Goal: Check status: Check status

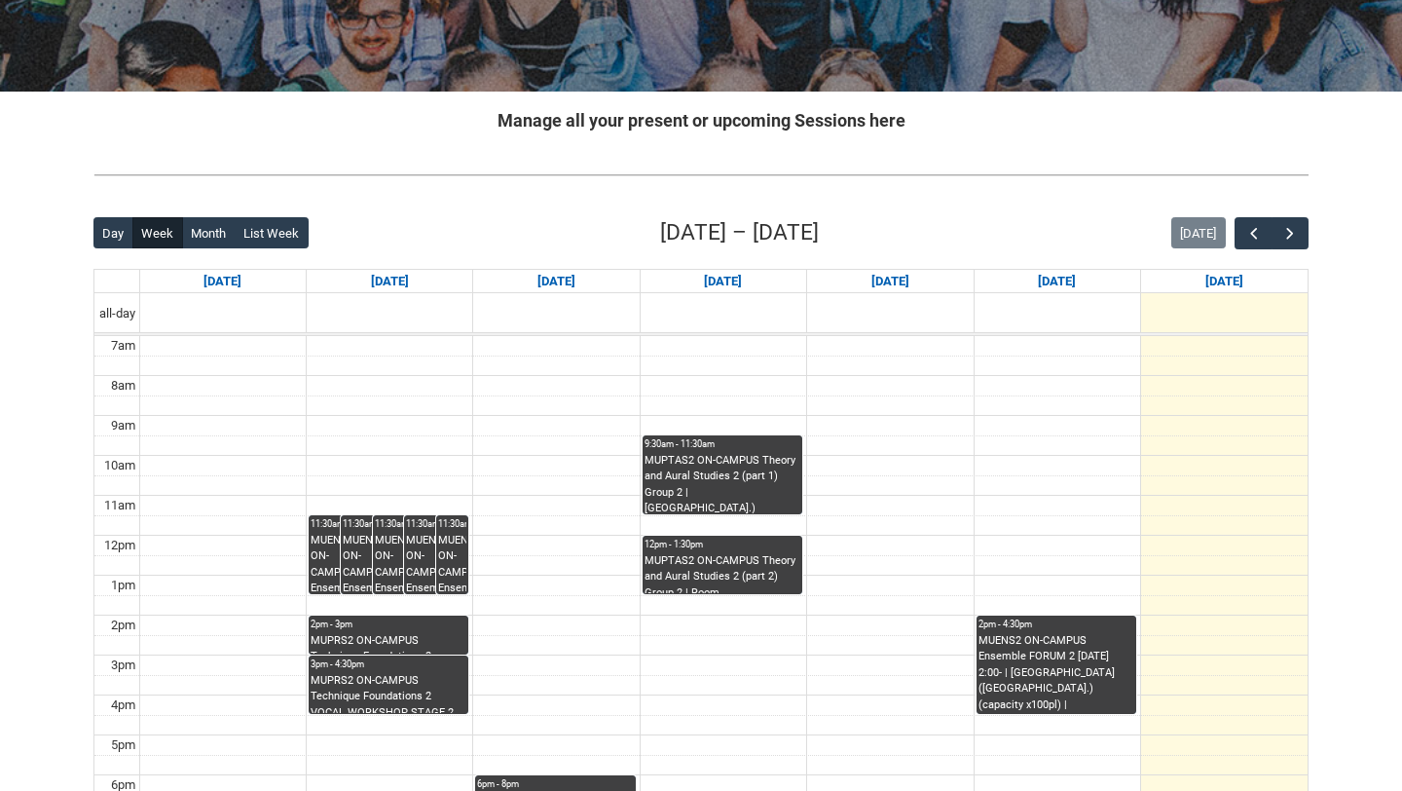
scroll to position [301, 0]
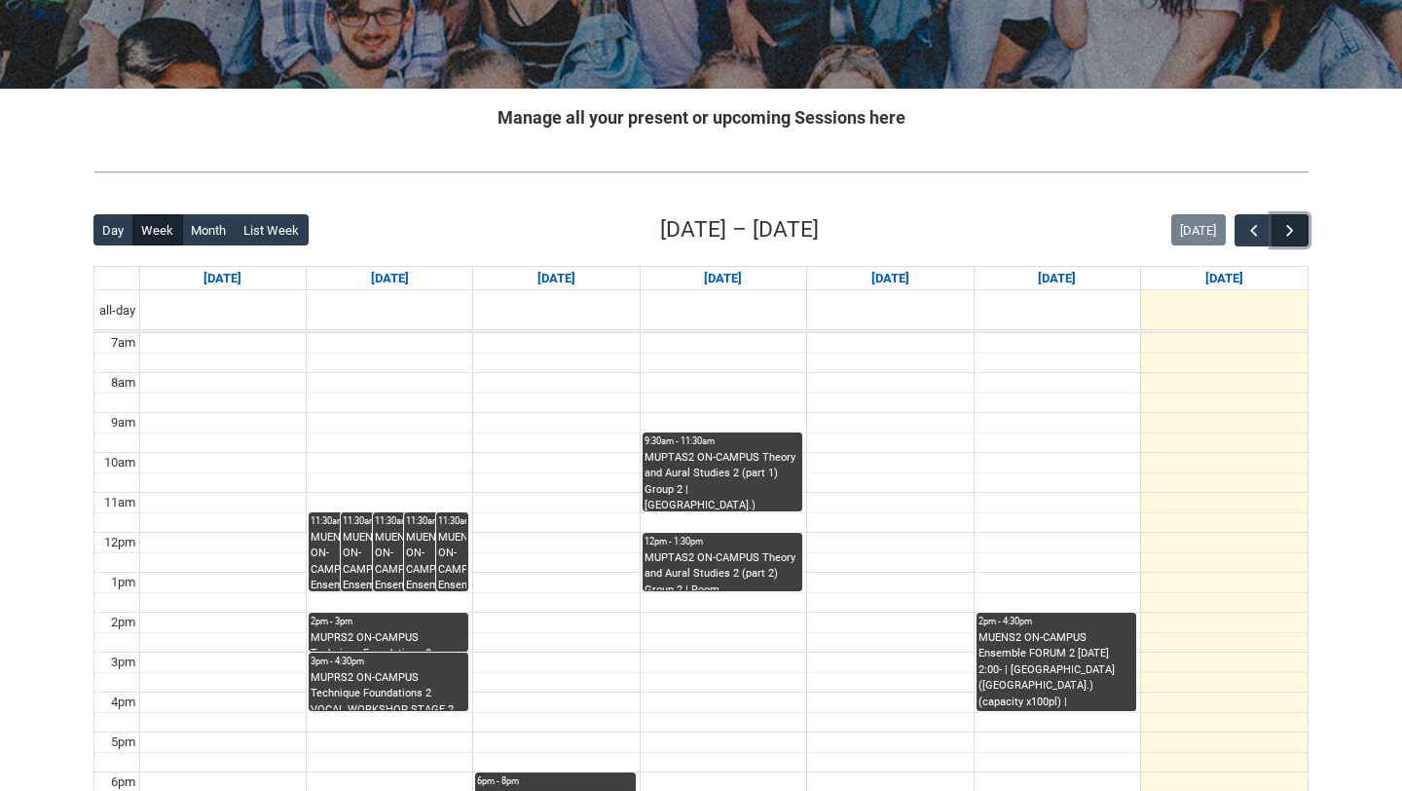
click at [1301, 221] on button "button" at bounding box center [1290, 230] width 37 height 32
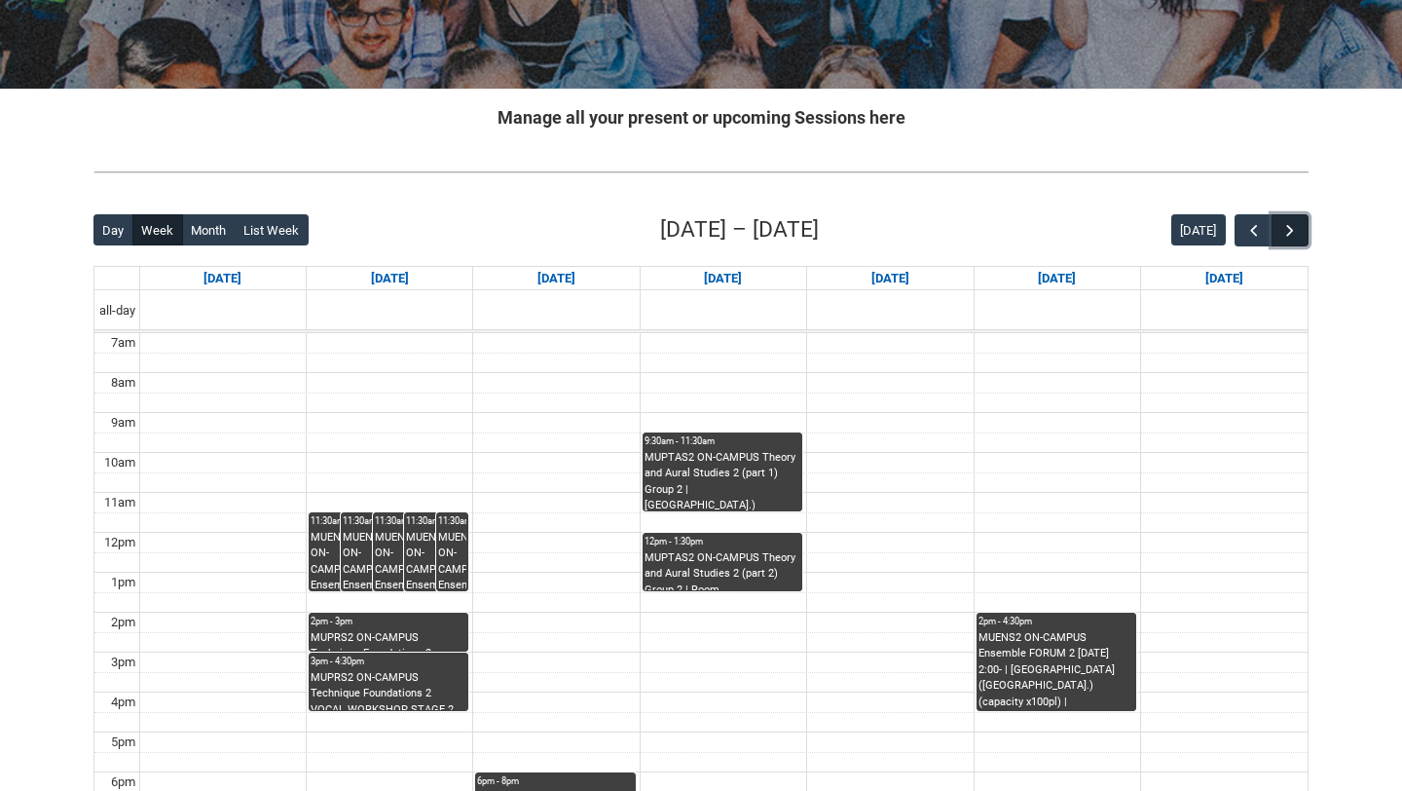
click at [1301, 221] on button "button" at bounding box center [1290, 230] width 37 height 32
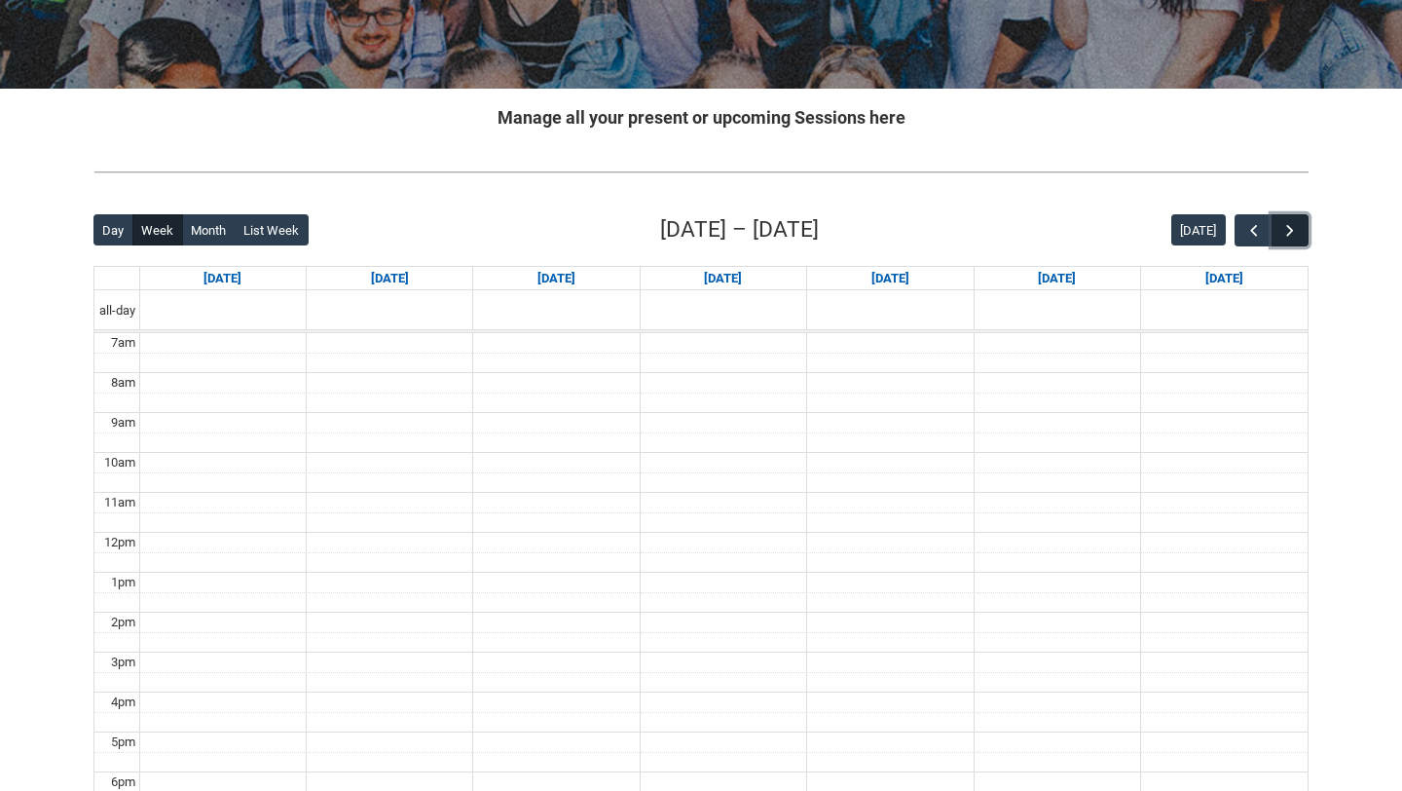
click at [1301, 221] on button "button" at bounding box center [1290, 230] width 37 height 32
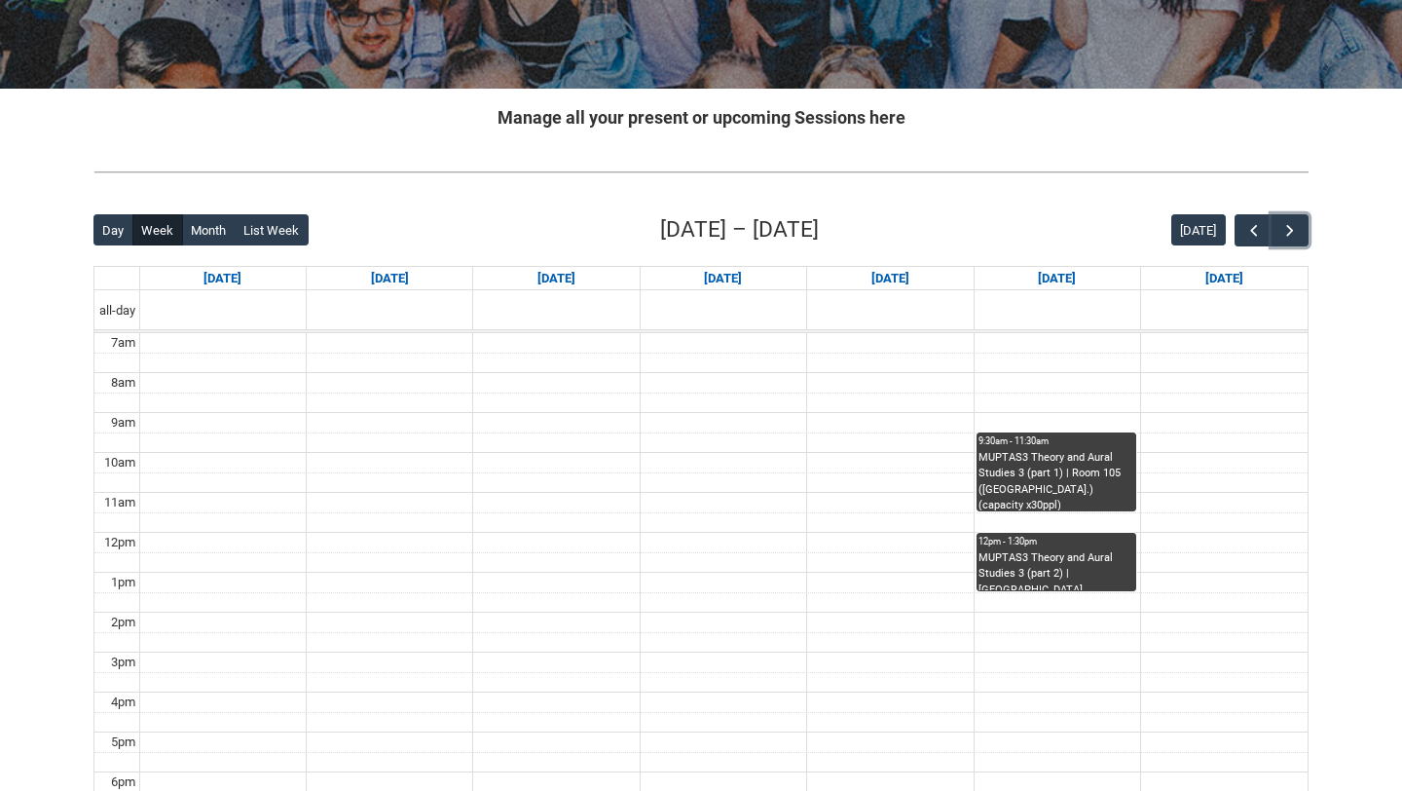
click at [1068, 468] on div "MUPTAS3 Theory and Aural Studies 3 (part 1) | Room 105 ([GEOGRAPHIC_DATA].) (ca…" at bounding box center [1057, 480] width 156 height 61
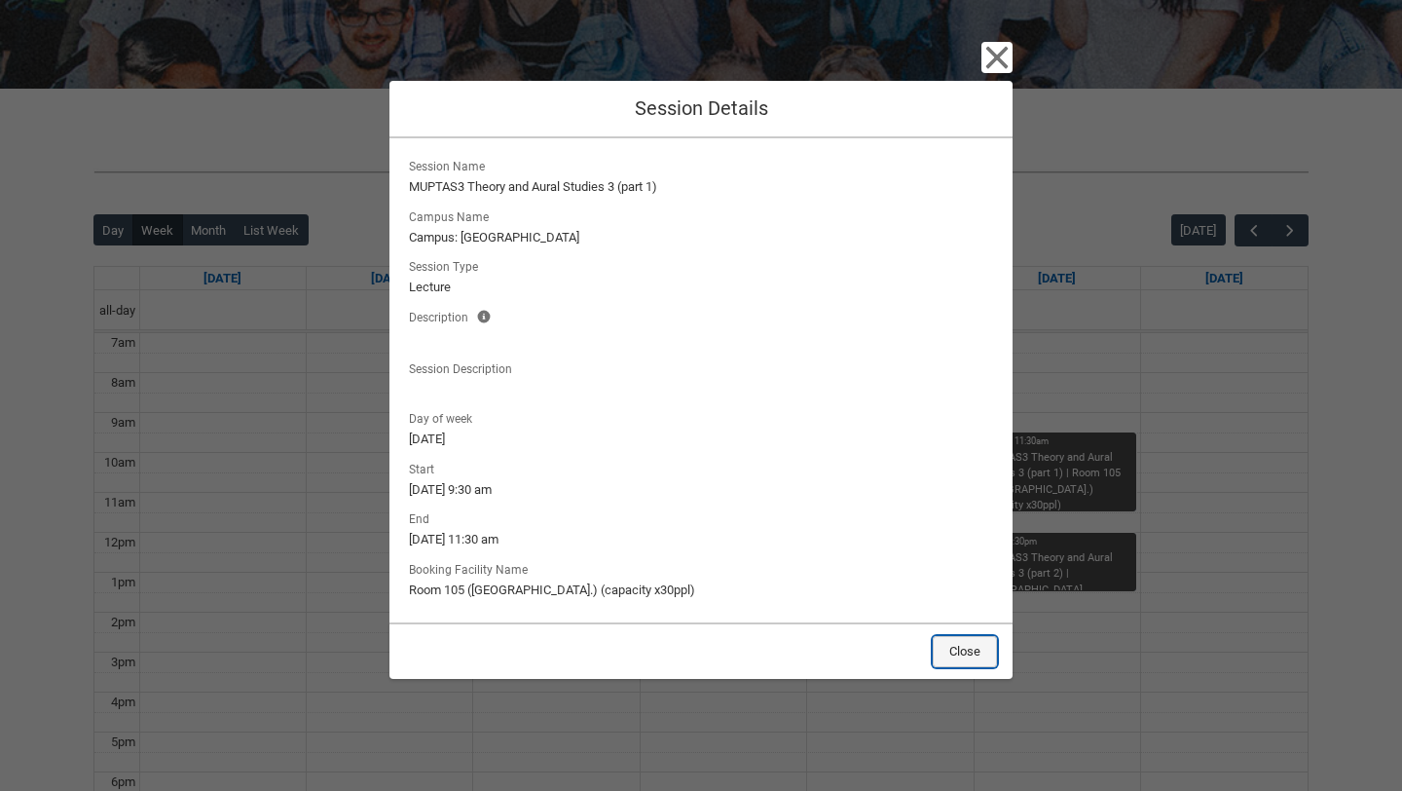
click at [988, 664] on button "Close" at bounding box center [965, 651] width 64 height 31
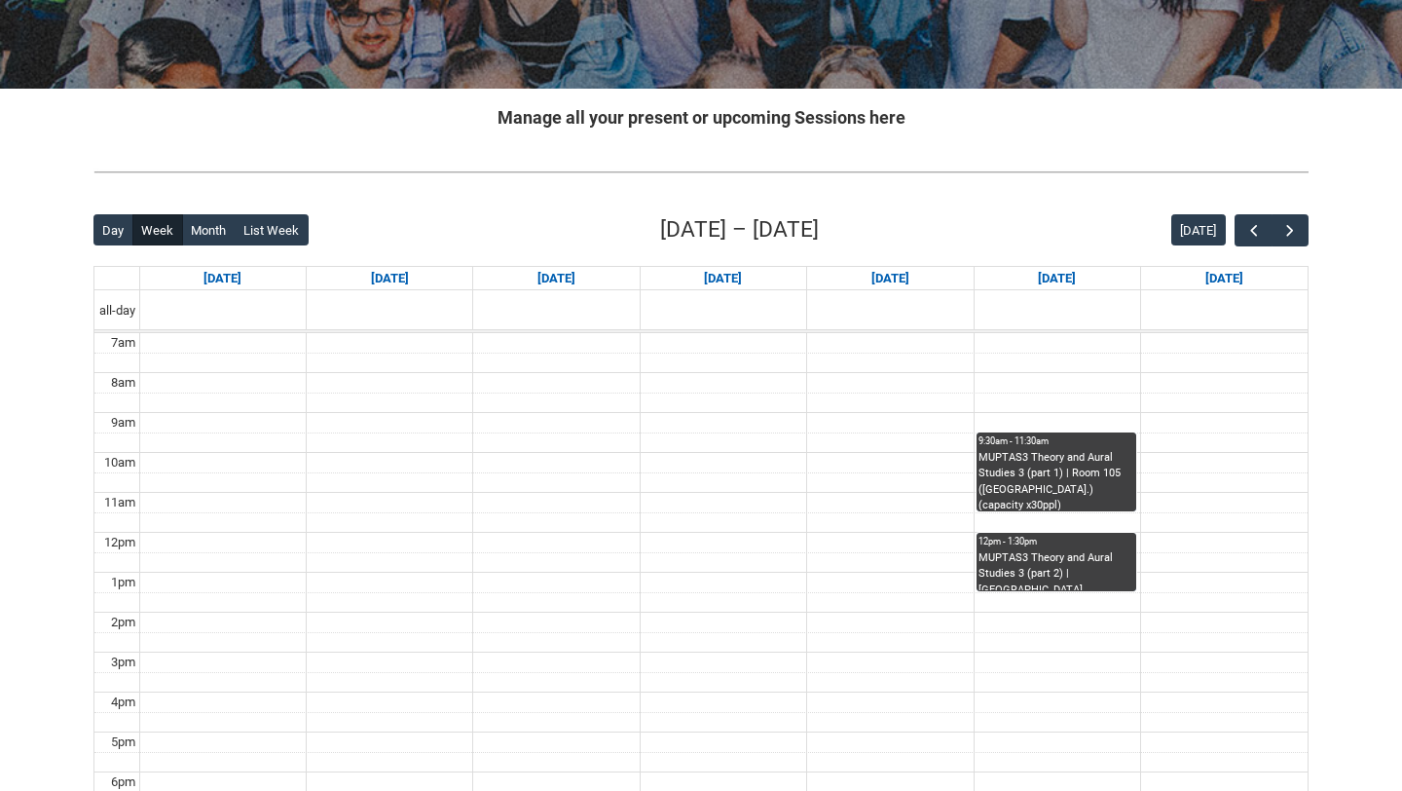
click at [1028, 588] on div "MUPTAS3 Theory and Aural Studies 3 (part 2) | [GEOGRAPHIC_DATA] ([GEOGRAPHIC_DA…" at bounding box center [1057, 570] width 156 height 41
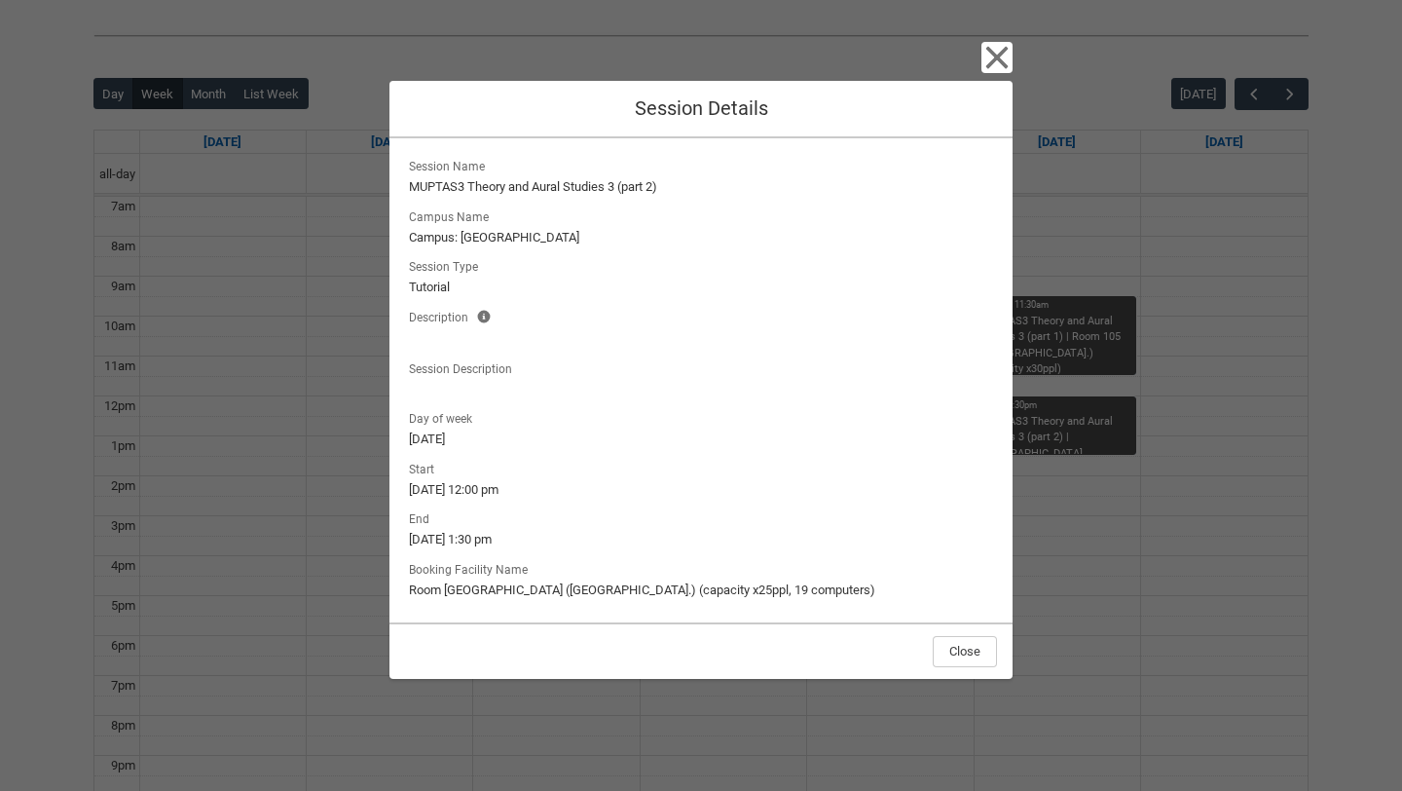
scroll to position [471, 0]
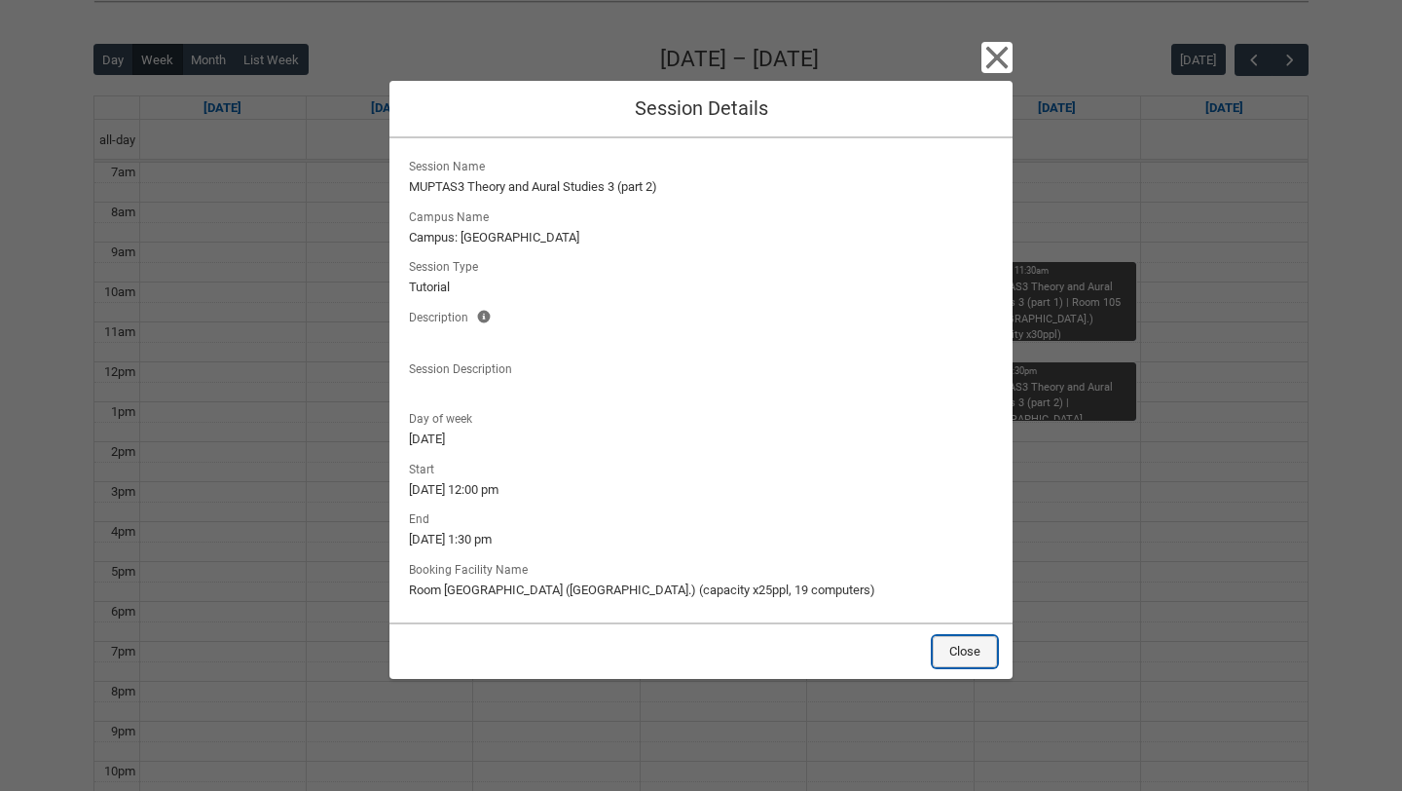
click at [966, 652] on button "Close" at bounding box center [965, 651] width 64 height 31
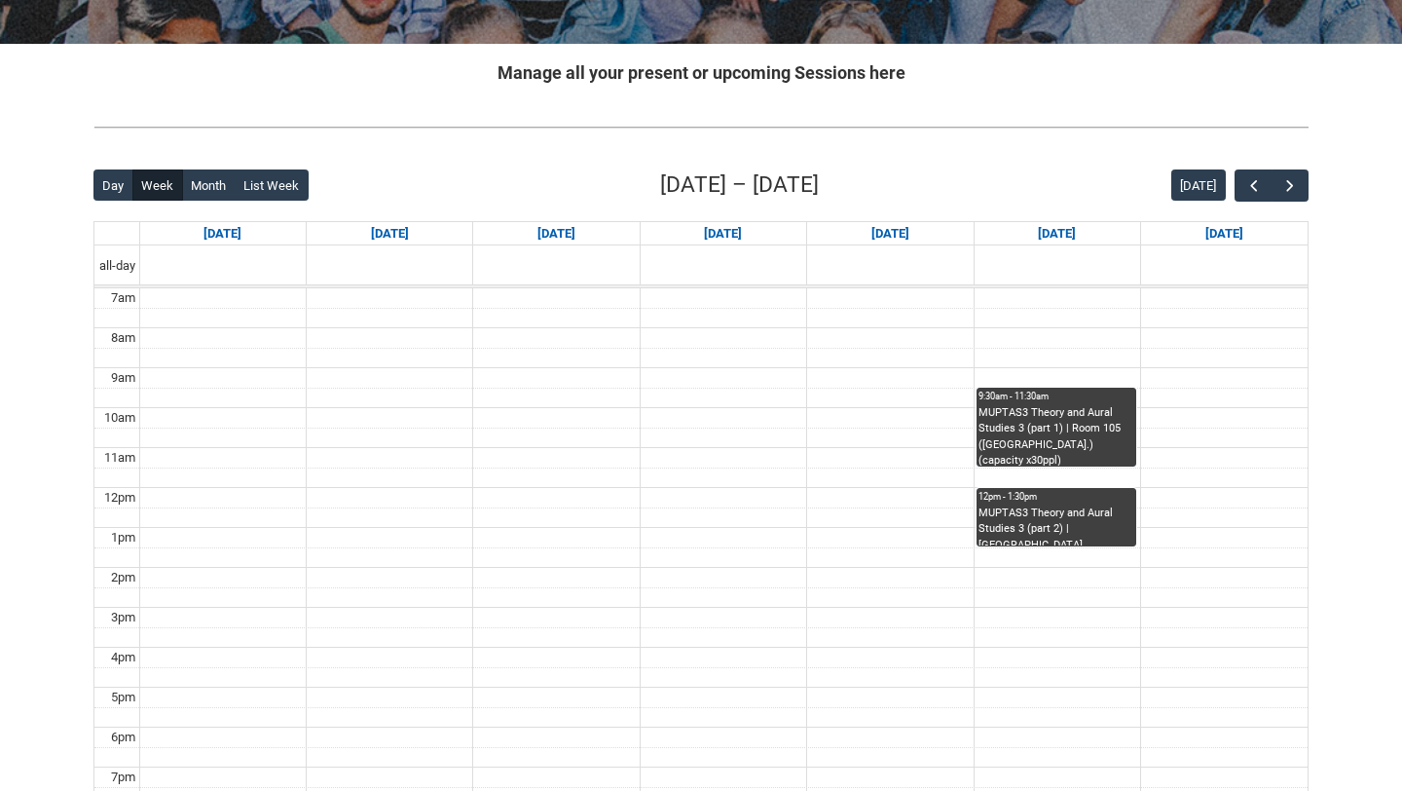
scroll to position [344, 0]
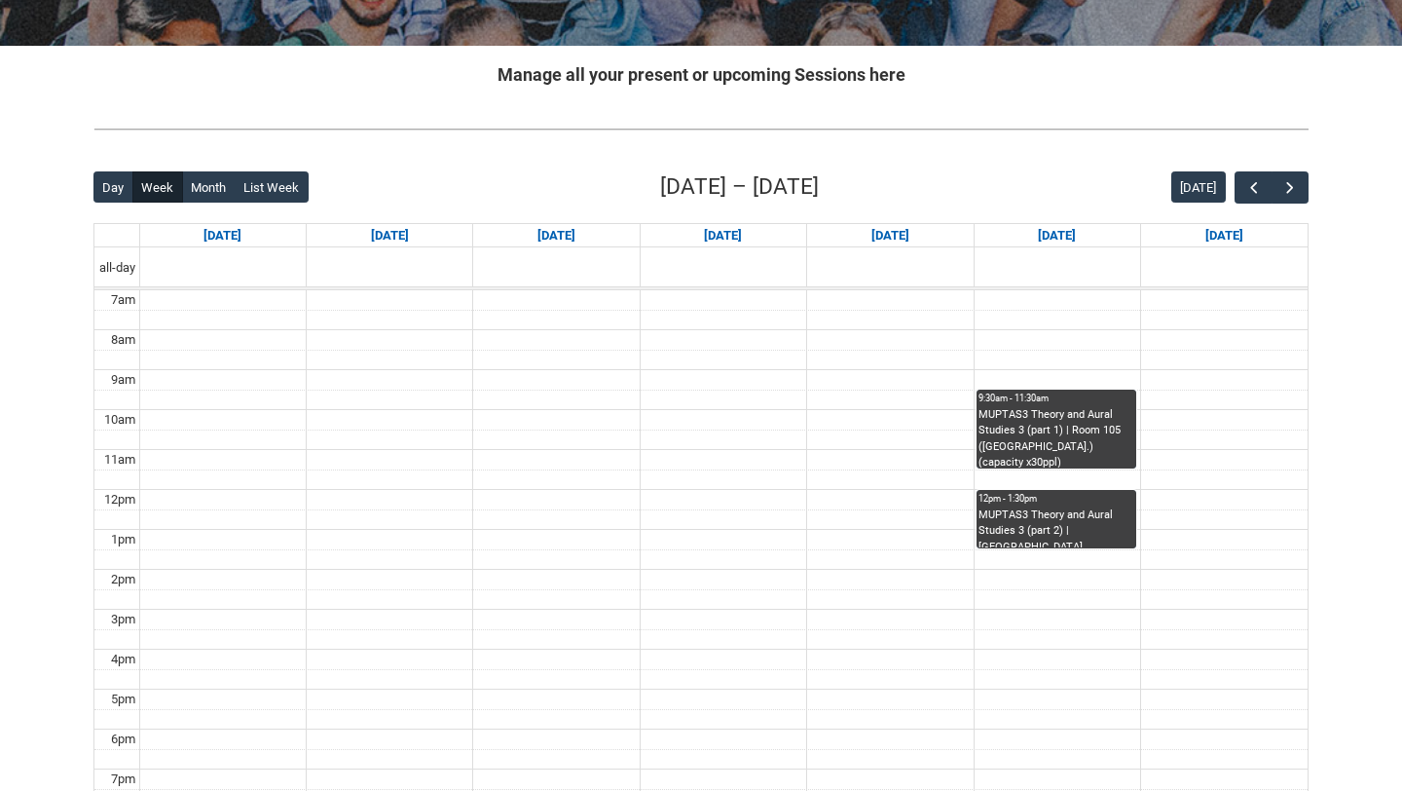
click at [1037, 464] on div "MUPTAS3 Theory and Aural Studies 3 (part 1) | Room 105 ([GEOGRAPHIC_DATA].) (ca…" at bounding box center [1057, 437] width 156 height 61
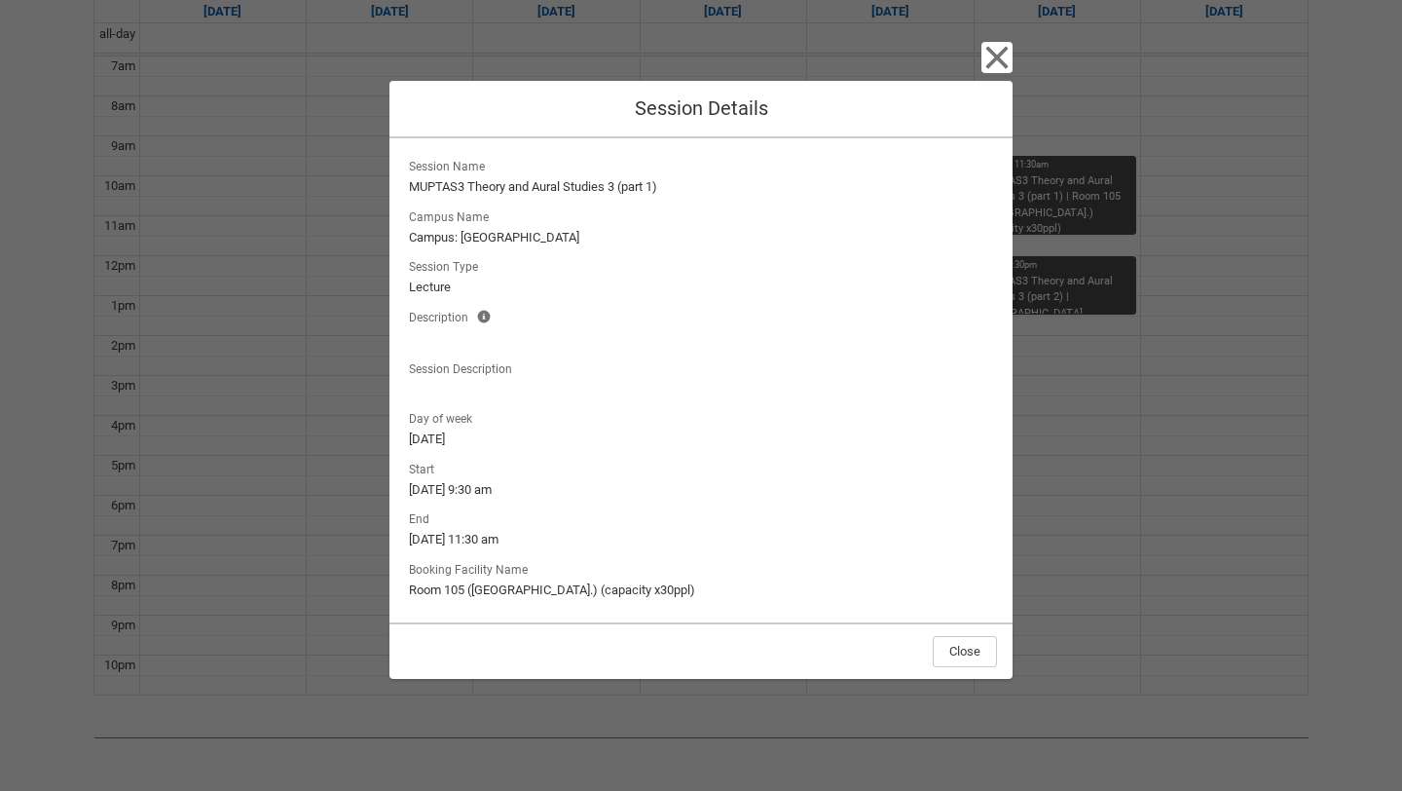
scroll to position [660, 0]
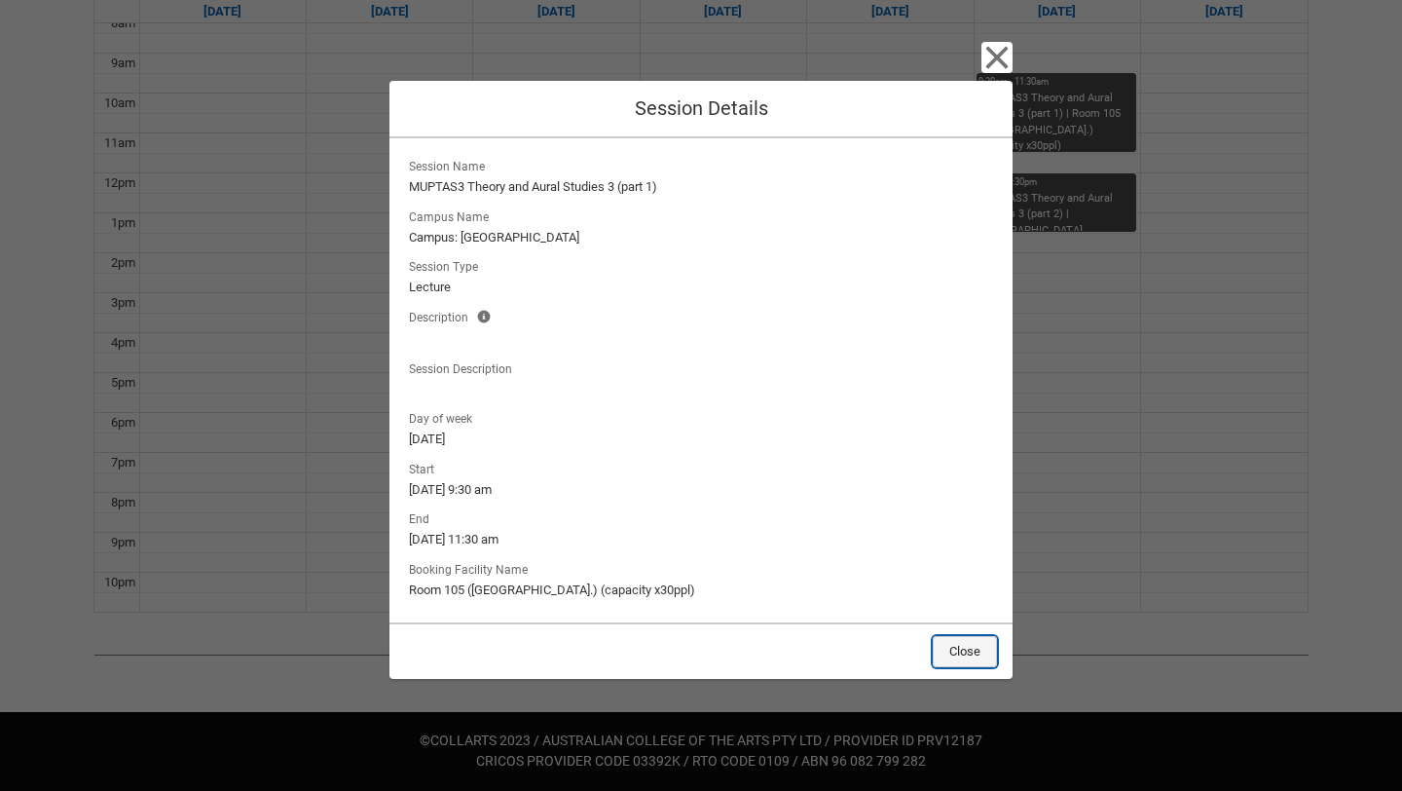
click at [972, 647] on button "Close" at bounding box center [965, 651] width 64 height 31
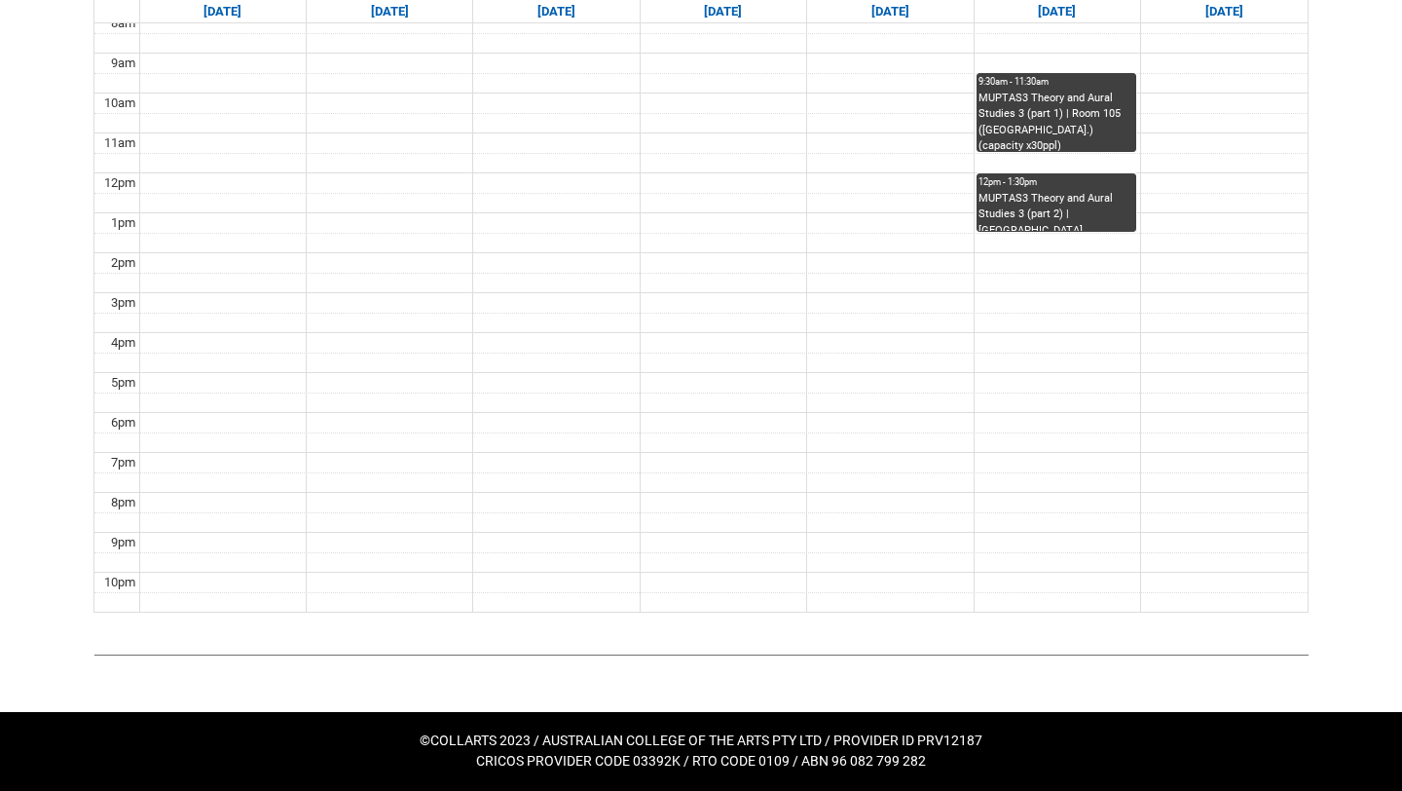
click at [1018, 209] on div "MUPTAS3 Theory and Aural Studies 3 (part 2) | [GEOGRAPHIC_DATA] ([GEOGRAPHIC_DA…" at bounding box center [1057, 211] width 156 height 41
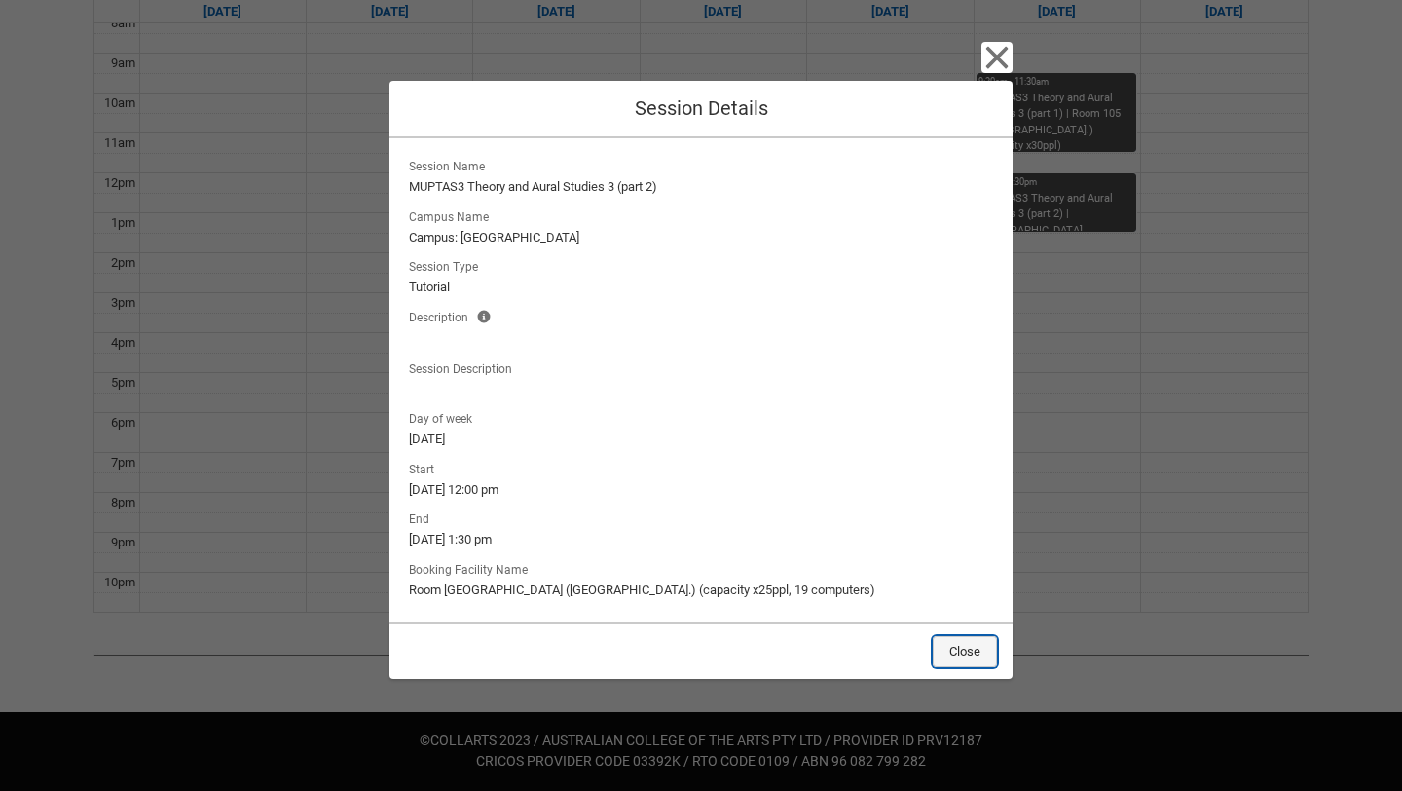
click at [974, 654] on button "Close" at bounding box center [965, 651] width 64 height 31
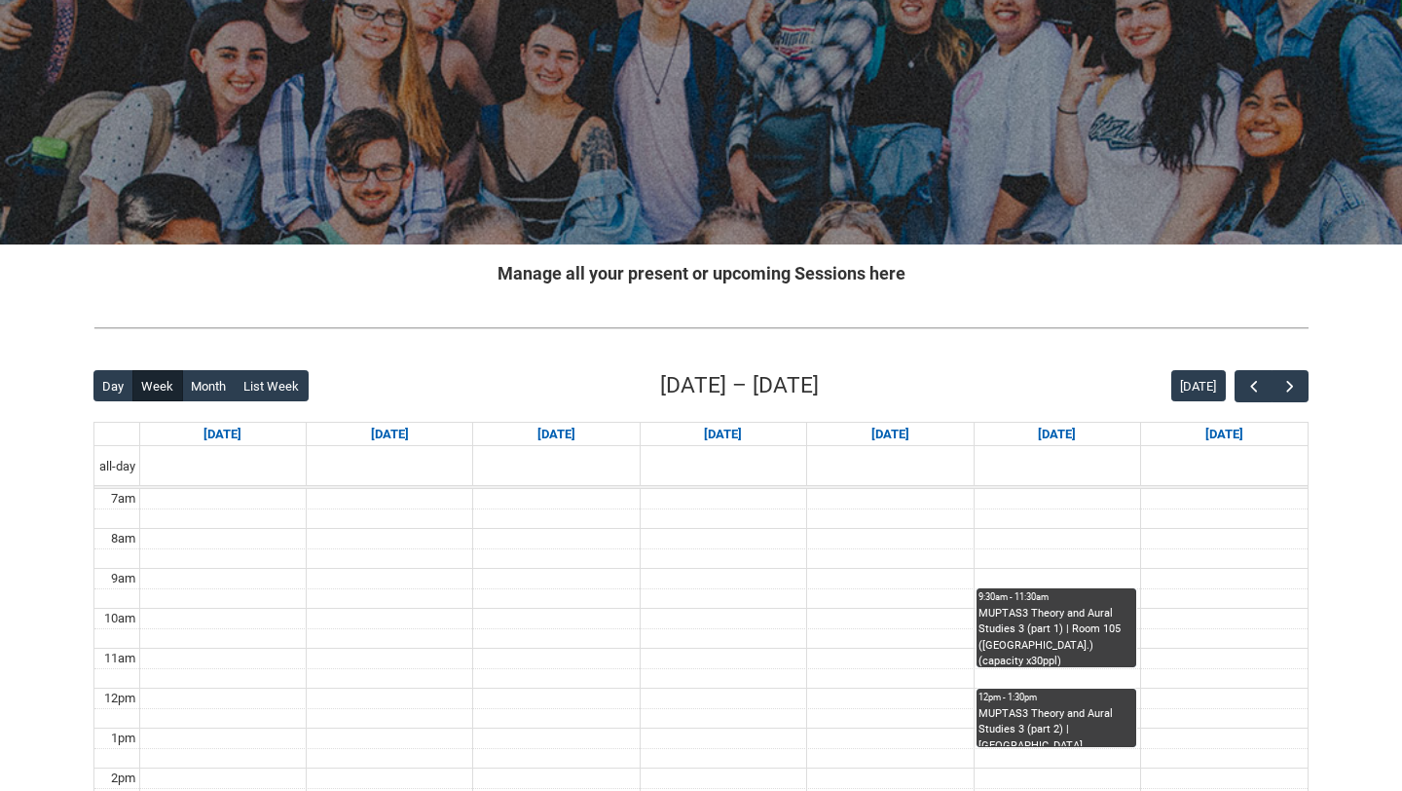
scroll to position [124, 0]
